Goal: Information Seeking & Learning: Find specific fact

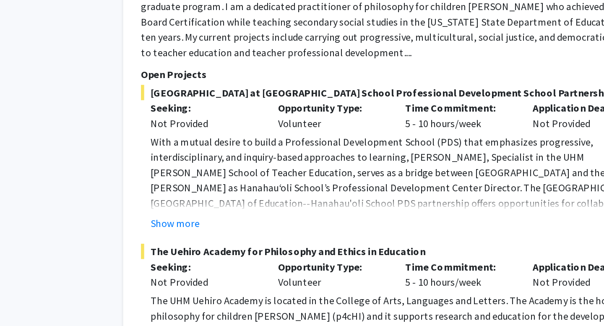
scroll to position [5025, 0]
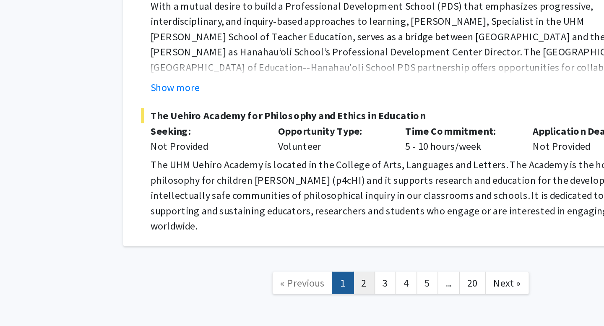
click at [340, 290] on link "2" at bounding box center [341, 297] width 14 height 15
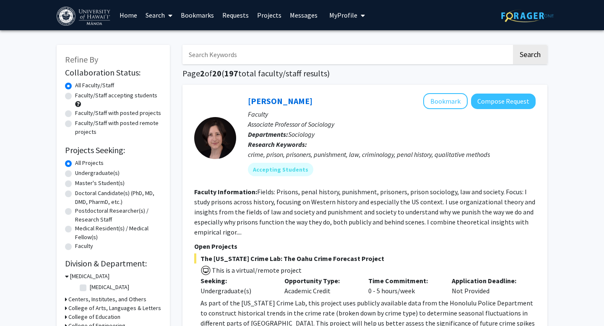
click at [243, 62] on input "Search Keywords" at bounding box center [346, 54] width 329 height 19
type input "[PERSON_NAME]"
click at [513, 45] on button "Search" at bounding box center [530, 54] width 34 height 19
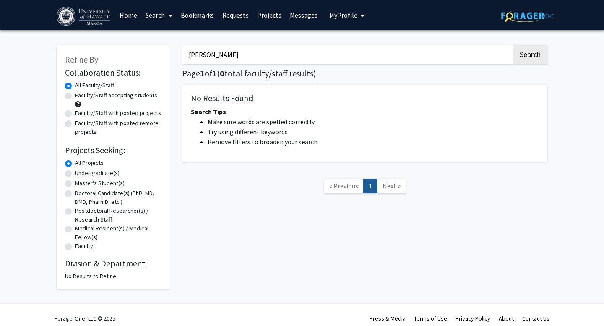
click at [219, 53] on input "[PERSON_NAME]" at bounding box center [346, 54] width 329 height 19
click at [171, 23] on span at bounding box center [169, 15] width 8 height 29
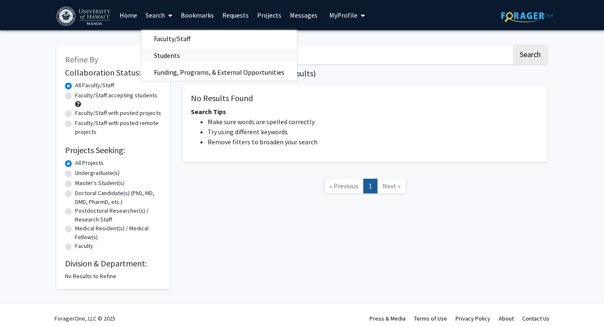
click at [179, 55] on span "Students" at bounding box center [166, 55] width 51 height 17
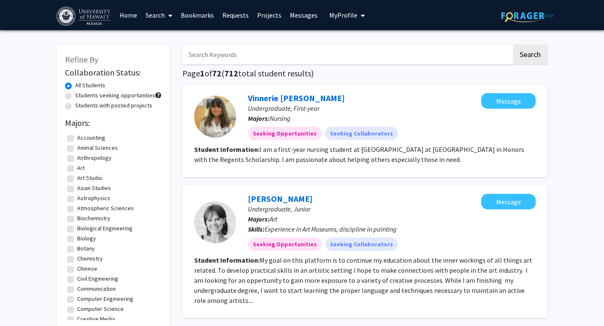
click at [226, 58] on input "Search Keywords" at bounding box center [346, 54] width 329 height 19
type input "[PERSON_NAME]"
click at [513, 45] on button "Search" at bounding box center [530, 54] width 34 height 19
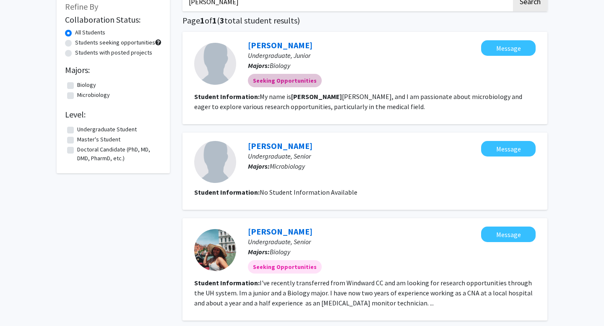
scroll to position [140, 0]
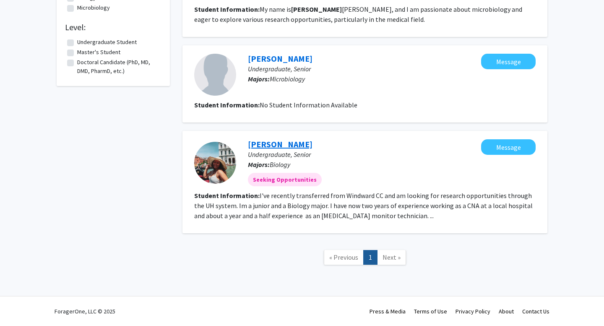
click at [280, 145] on link "[PERSON_NAME]" at bounding box center [280, 144] width 65 height 10
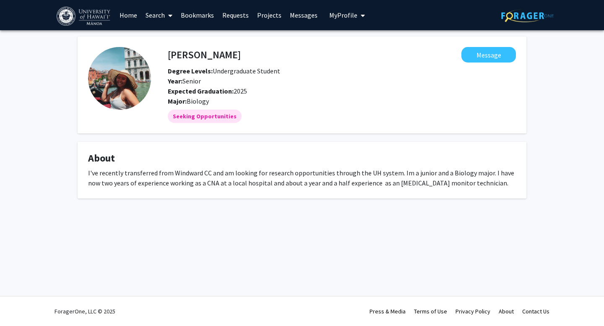
click at [158, 149] on fg-card "About I've recently transferred from Windward CC and am looking for research op…" at bounding box center [302, 170] width 449 height 57
click at [106, 167] on fg-card-title "About" at bounding box center [302, 160] width 428 height 16
